Goal: Task Accomplishment & Management: Manage account settings

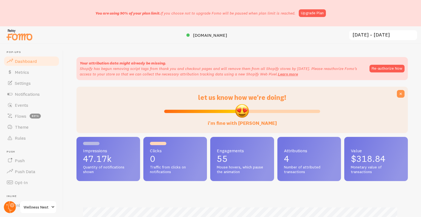
click at [7, 206] on circle at bounding box center [10, 207] width 12 height 12
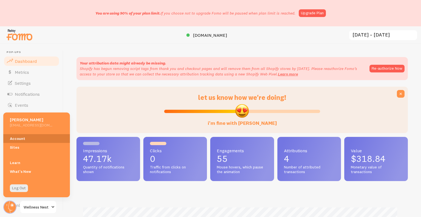
click at [26, 136] on link "Account" at bounding box center [36, 138] width 67 height 9
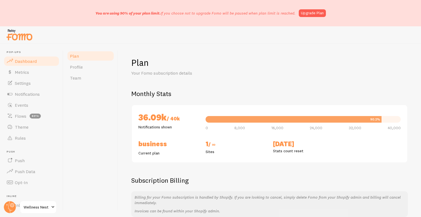
click at [37, 63] on link "Dashboard" at bounding box center [31, 61] width 56 height 11
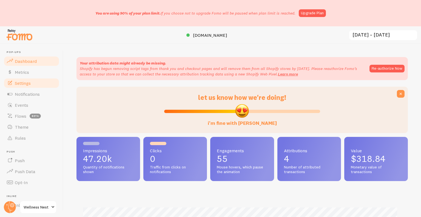
click at [31, 82] on span "Settings" at bounding box center [23, 82] width 16 height 5
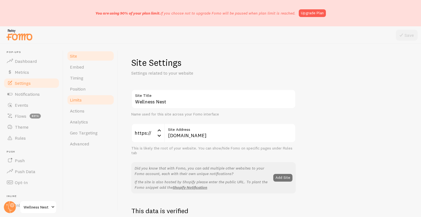
click at [88, 103] on link "Limits" at bounding box center [91, 99] width 48 height 11
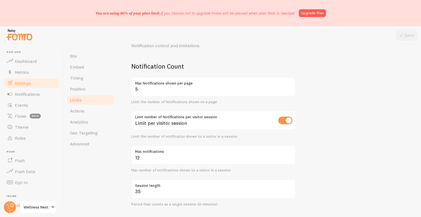
scroll to position [55, 0]
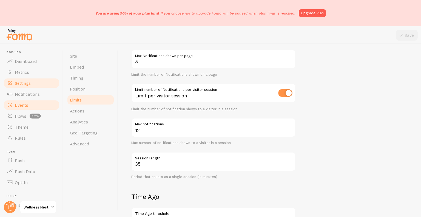
click at [31, 100] on link "Events" at bounding box center [31, 104] width 56 height 11
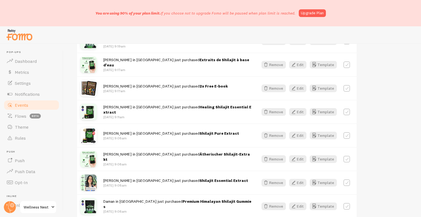
scroll to position [678, 0]
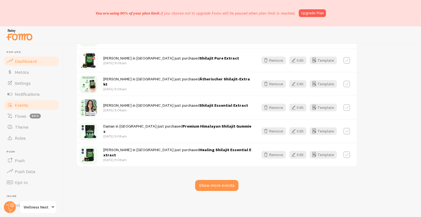
click at [28, 59] on span "Dashboard" at bounding box center [26, 60] width 22 height 5
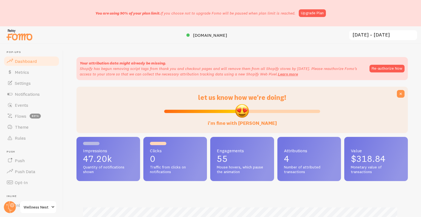
scroll to position [144, 327]
click at [28, 81] on span "Settings" at bounding box center [23, 82] width 16 height 5
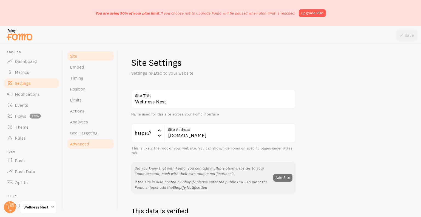
click at [100, 146] on link "Advanced" at bounding box center [91, 143] width 48 height 11
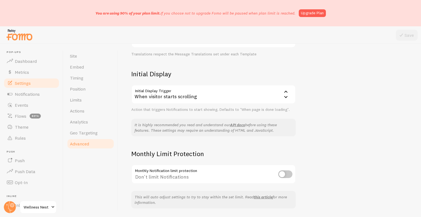
scroll to position [127, 0]
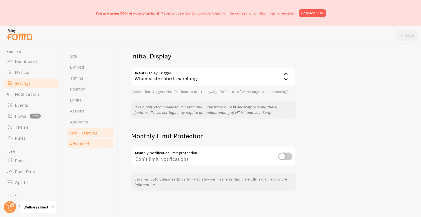
click at [92, 134] on span "Geo Targeting" at bounding box center [84, 132] width 28 height 5
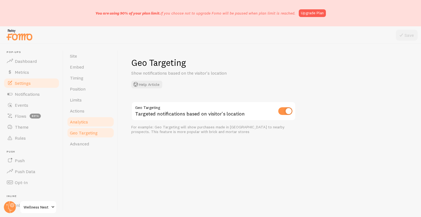
click at [90, 119] on link "Analytics" at bounding box center [91, 121] width 48 height 11
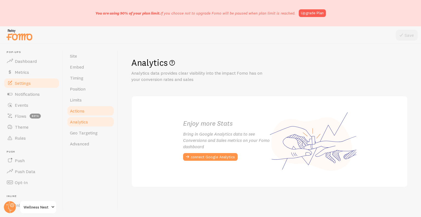
click at [98, 111] on link "Actions" at bounding box center [91, 110] width 48 height 11
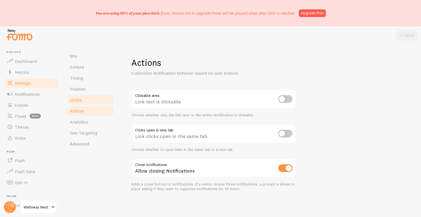
click at [98, 103] on link "Limits" at bounding box center [91, 99] width 48 height 11
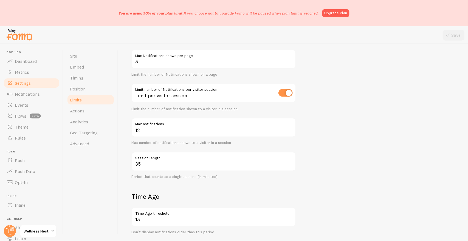
scroll to position [85, 0]
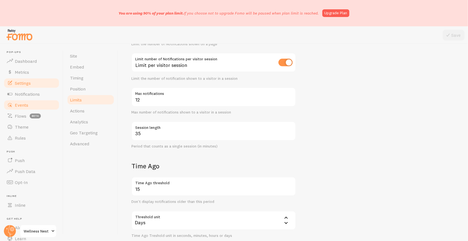
click at [29, 101] on link "Events" at bounding box center [31, 104] width 56 height 11
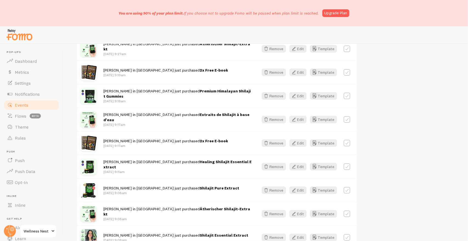
scroll to position [651, 0]
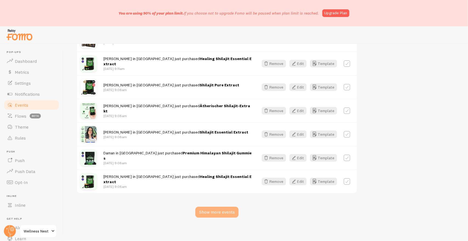
click at [234, 209] on div "Show more events" at bounding box center [216, 212] width 43 height 11
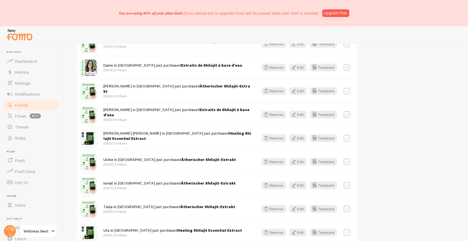
scroll to position [1332, 0]
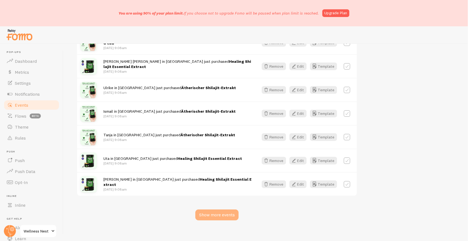
click at [228, 212] on div "Show more events" at bounding box center [216, 214] width 43 height 11
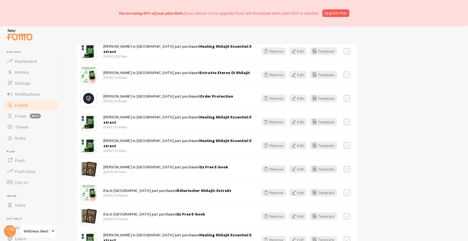
scroll to position [0, 0]
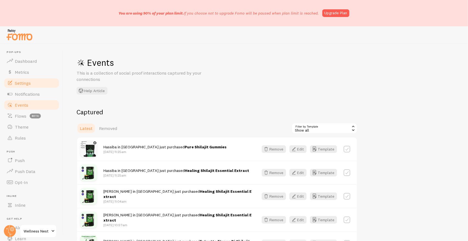
click at [31, 81] on span "Settings" at bounding box center [23, 82] width 16 height 5
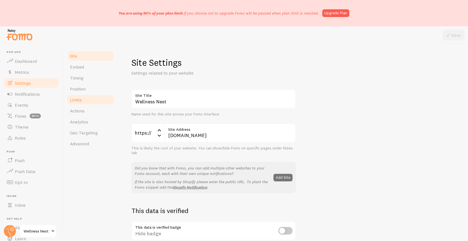
click at [88, 95] on link "Limits" at bounding box center [91, 99] width 48 height 11
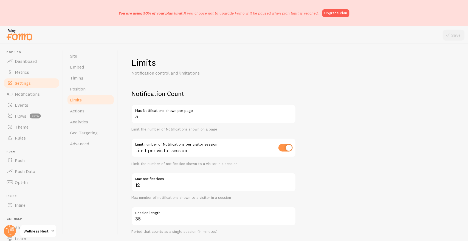
scroll to position [30, 0]
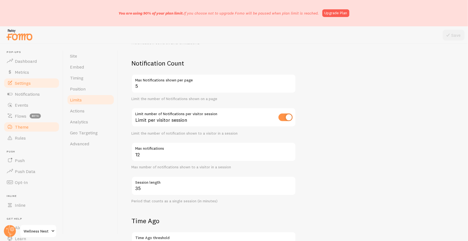
click at [29, 129] on link "Theme" at bounding box center [31, 126] width 56 height 11
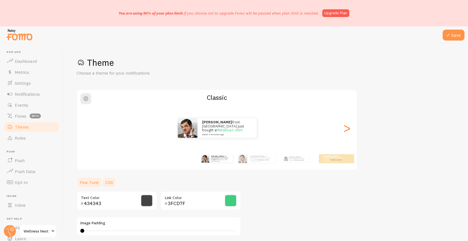
click at [107, 183] on link "CSS" at bounding box center [109, 182] width 14 height 11
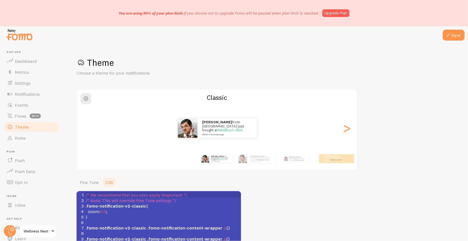
scroll to position [30, 0]
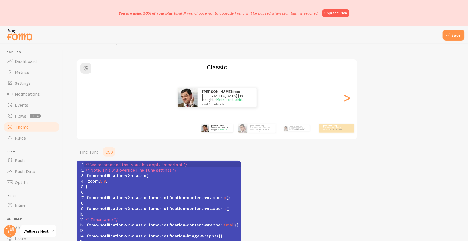
click at [401, 84] on div "Theme Choose a theme for your notifications Classic [PERSON_NAME] from [GEOGRAP…" at bounding box center [265, 135] width 378 height 216
